Goal: Information Seeking & Learning: Learn about a topic

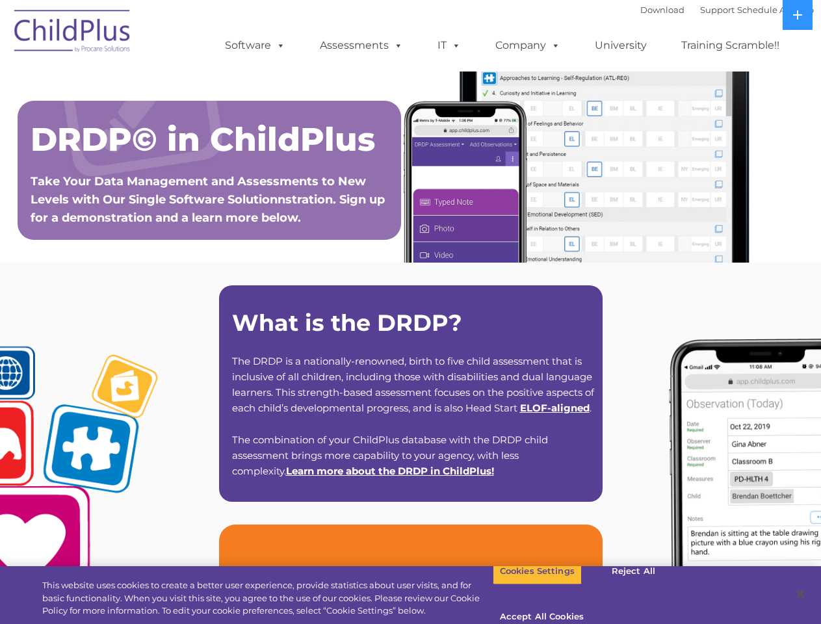
click at [410, 312] on strong "What is the DRDP?" at bounding box center [347, 323] width 230 height 28
click at [278, 45] on span at bounding box center [278, 45] width 14 height 12
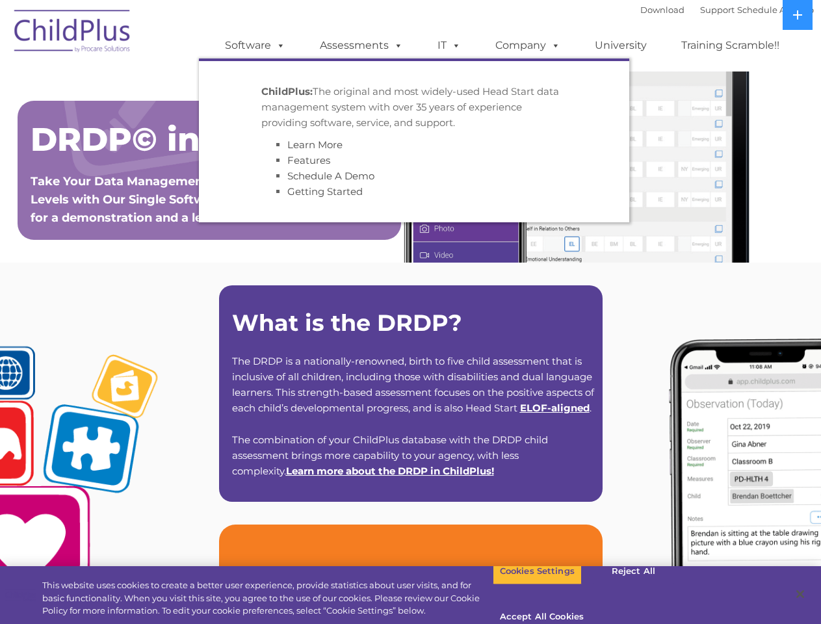
click at [396, 45] on span at bounding box center [396, 45] width 14 height 12
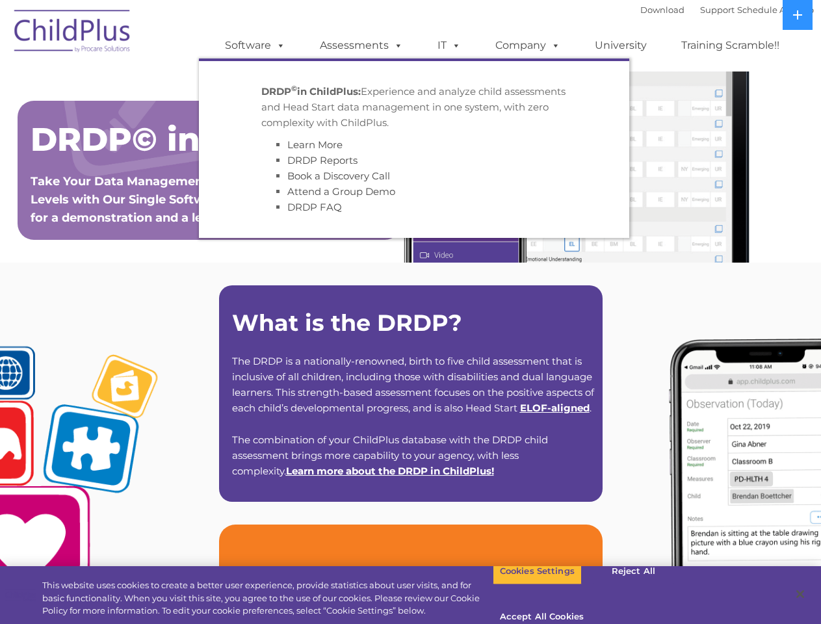
click at [449, 46] on span at bounding box center [454, 45] width 14 height 12
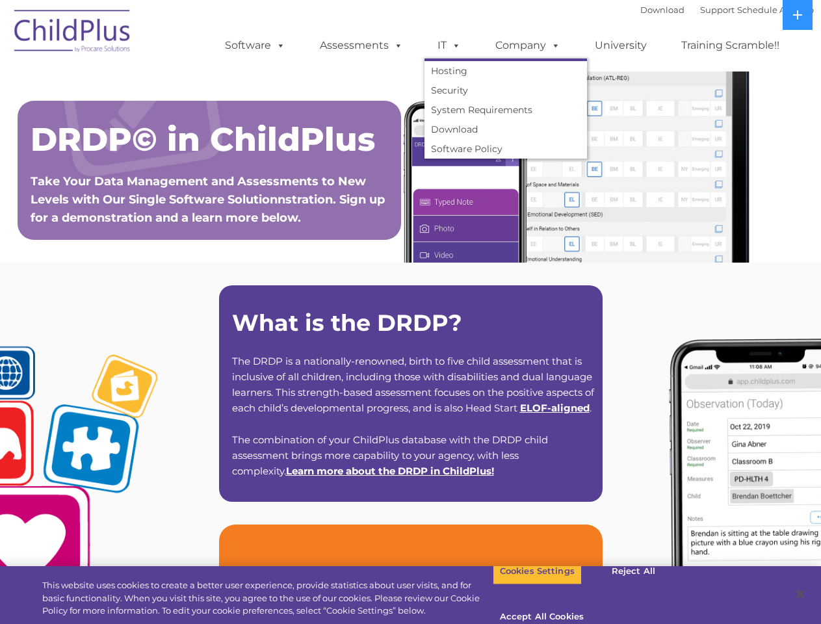
click at [454, 45] on span at bounding box center [454, 45] width 14 height 12
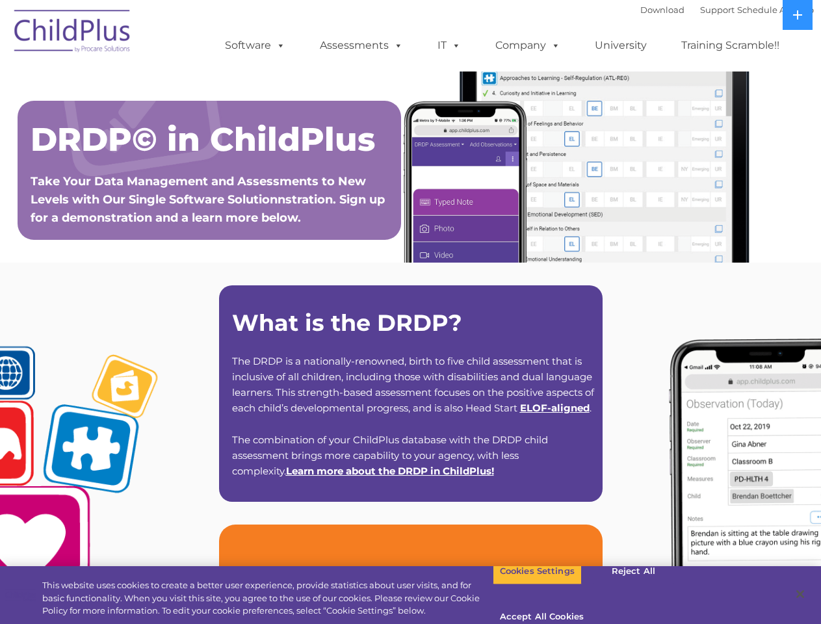
click at [527, 46] on link "Company" at bounding box center [527, 46] width 91 height 26
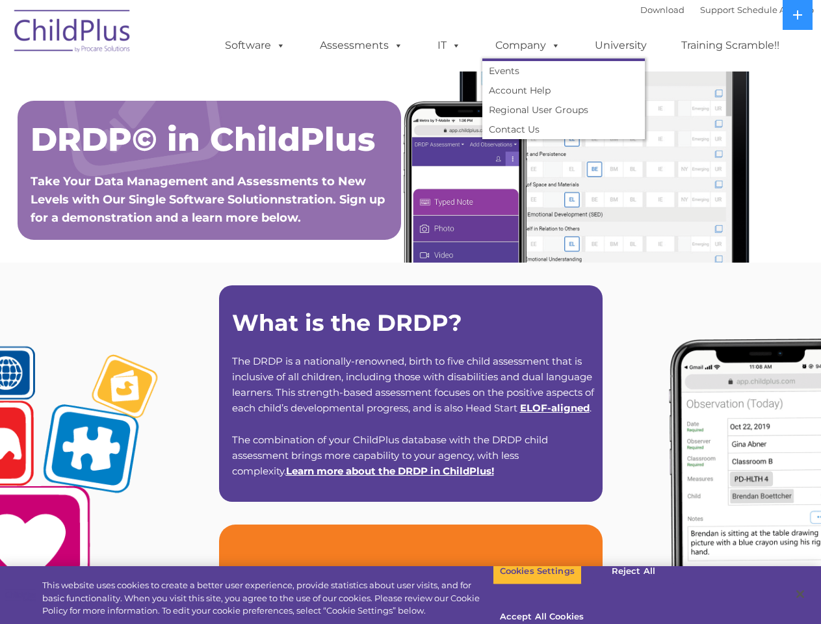
click at [553, 45] on span at bounding box center [553, 45] width 14 height 12
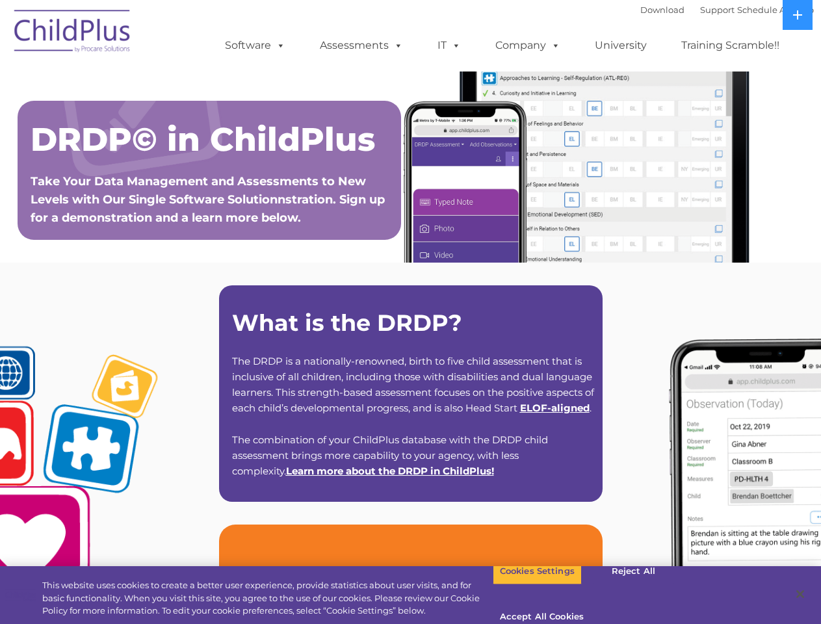
click at [798, 15] on icon at bounding box center [797, 14] width 9 height 9
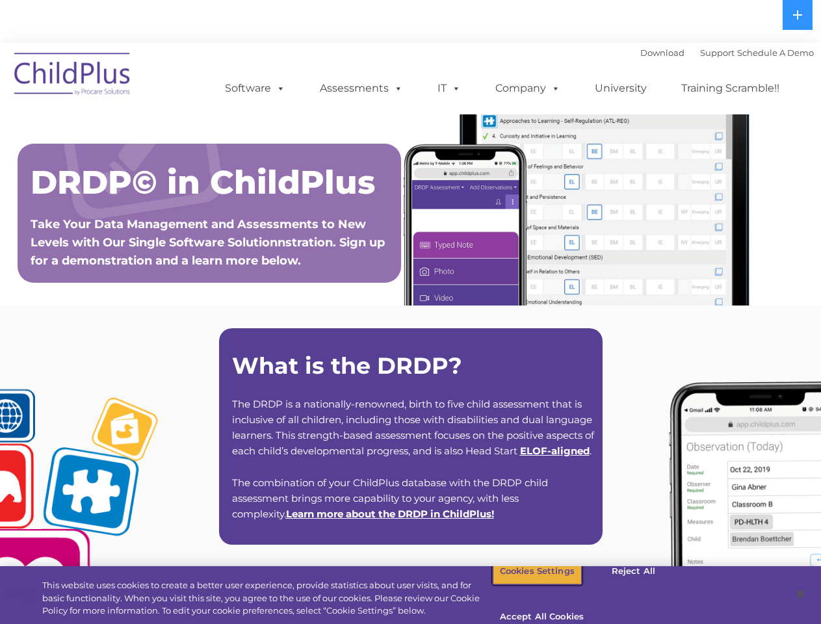
click at [527, 585] on button "Cookies Settings" at bounding box center [537, 571] width 89 height 27
